Goal: Transaction & Acquisition: Subscribe to service/newsletter

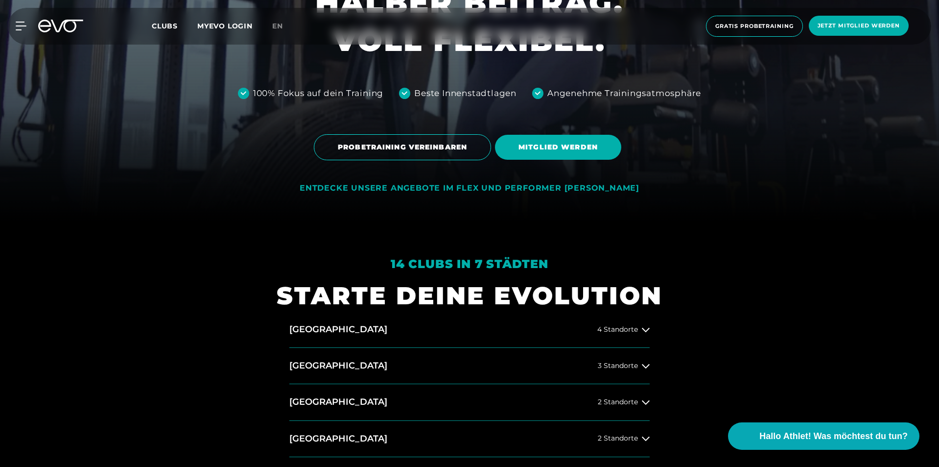
scroll to position [294, 0]
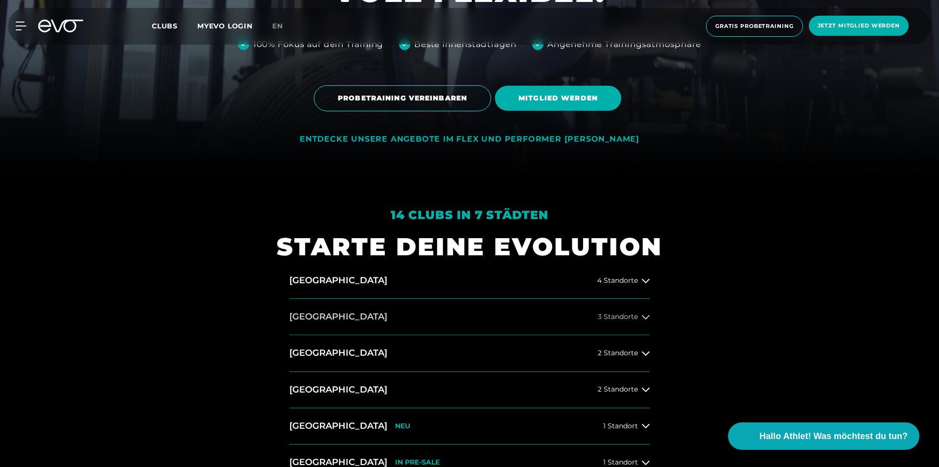
click at [336, 321] on button "[GEOGRAPHIC_DATA] 3 Standorte" at bounding box center [469, 317] width 360 height 36
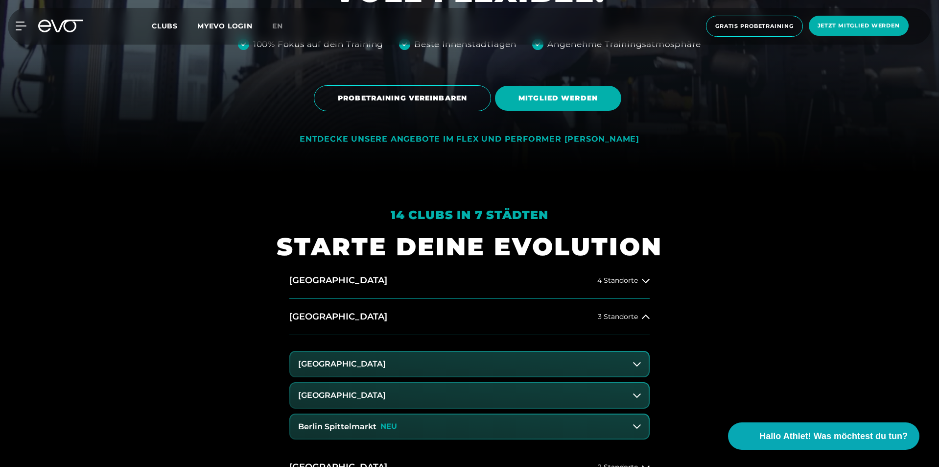
click at [413, 362] on button "[GEOGRAPHIC_DATA]" at bounding box center [469, 364] width 358 height 24
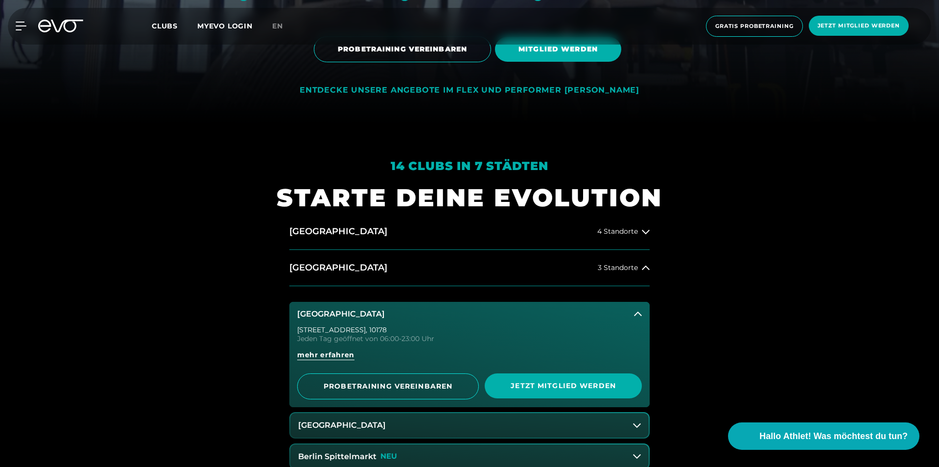
scroll to position [392, 0]
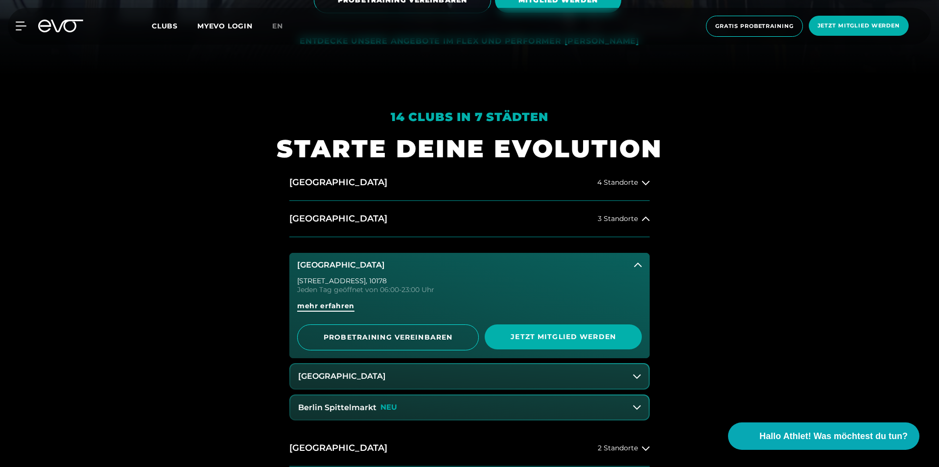
click at [329, 302] on span "mehr erfahren" at bounding box center [325, 306] width 57 height 10
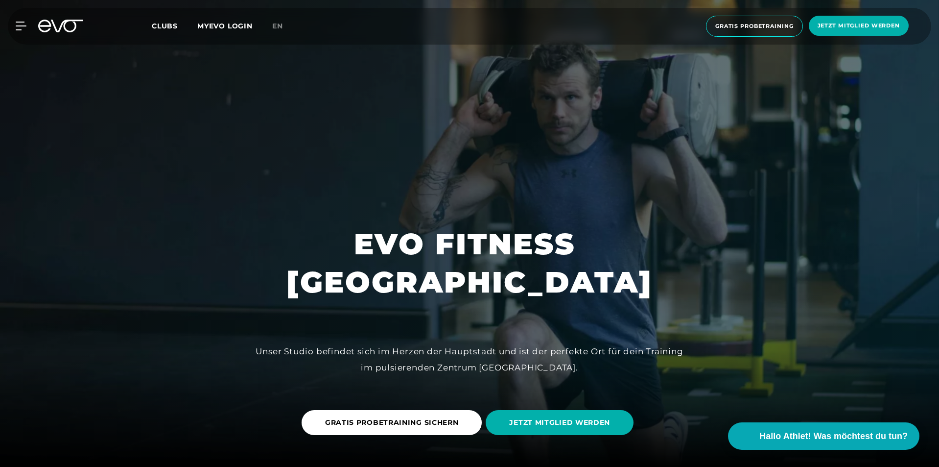
scroll to position [98, 0]
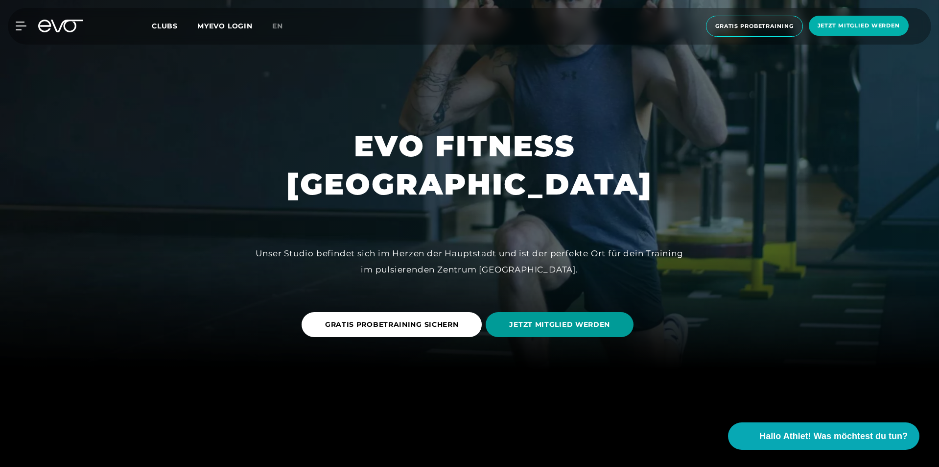
click at [576, 327] on span "JETZT MITGLIED WERDEN" at bounding box center [559, 324] width 101 height 10
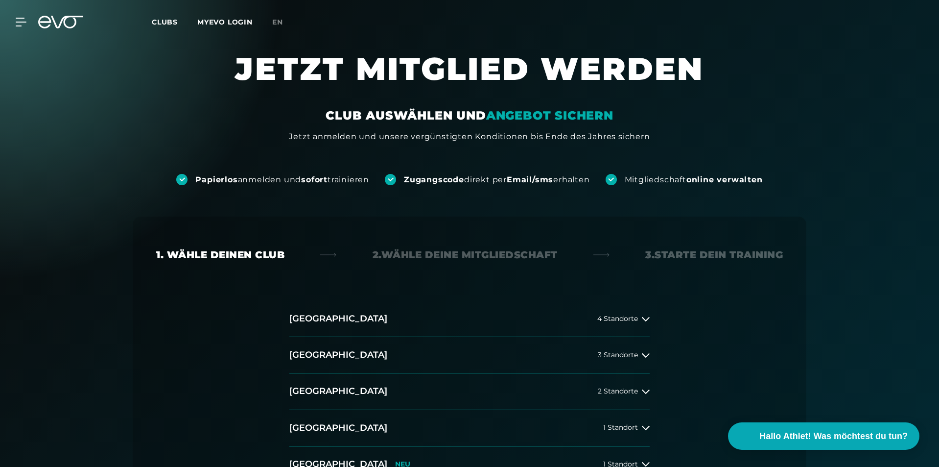
scroll to position [98, 0]
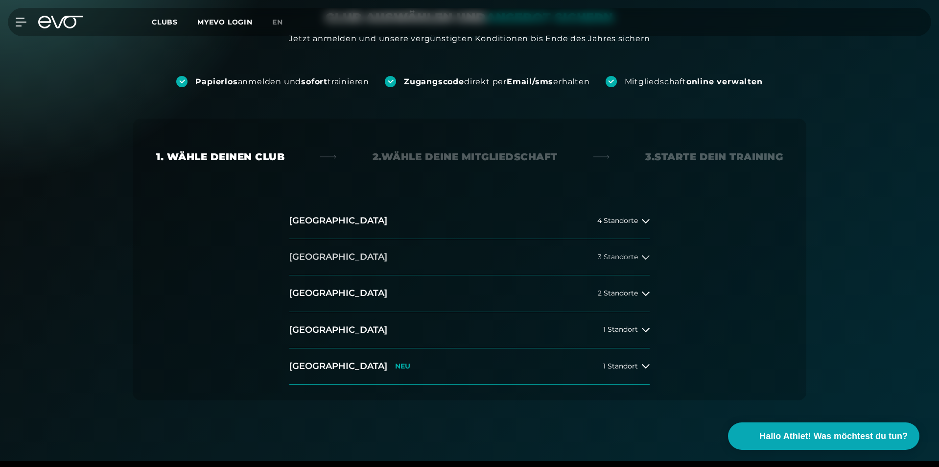
click at [307, 260] on h2 "[GEOGRAPHIC_DATA]" at bounding box center [338, 257] width 98 height 12
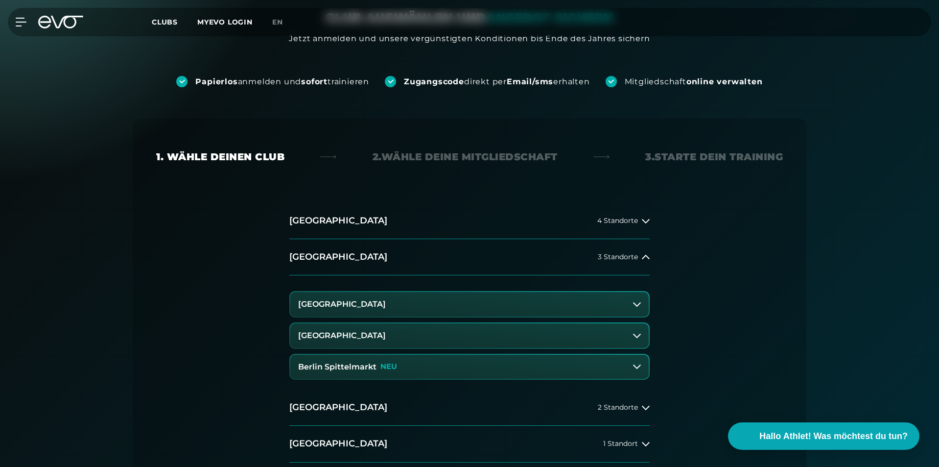
click at [382, 312] on button "[GEOGRAPHIC_DATA]" at bounding box center [469, 304] width 358 height 24
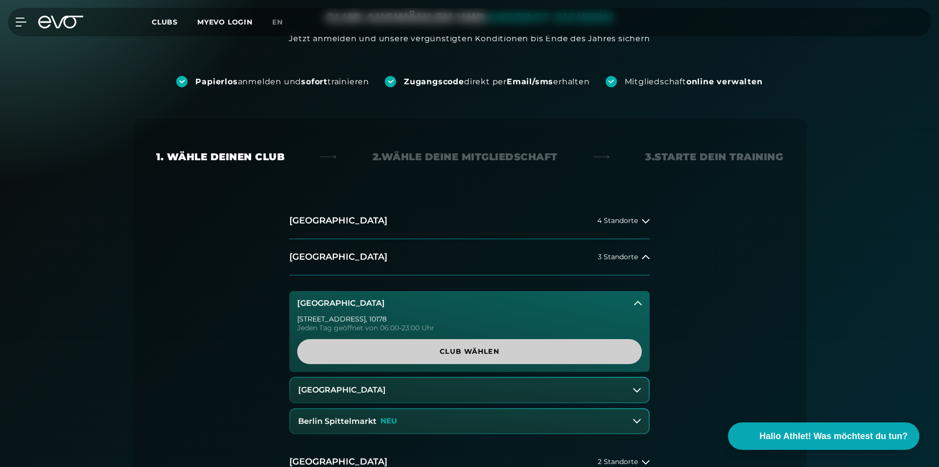
click at [428, 352] on span "Club wählen" at bounding box center [470, 351] width 298 height 10
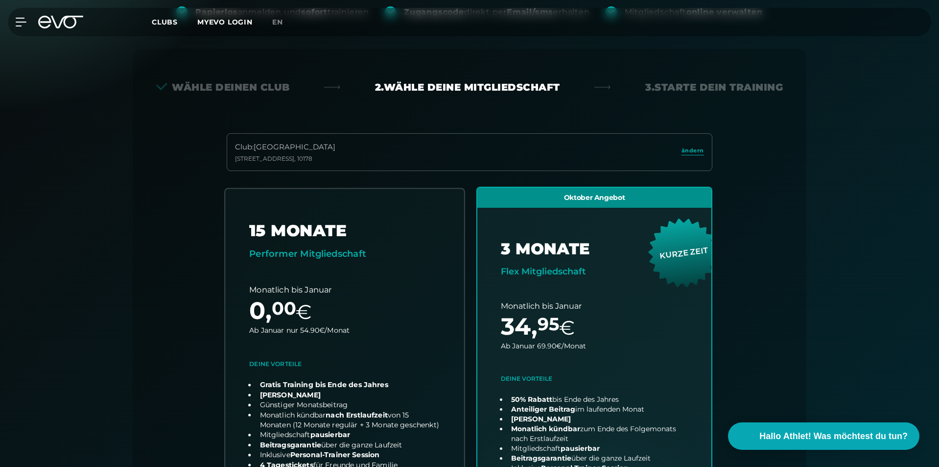
scroll to position [0, 0]
